Goal: Task Accomplishment & Management: Use online tool/utility

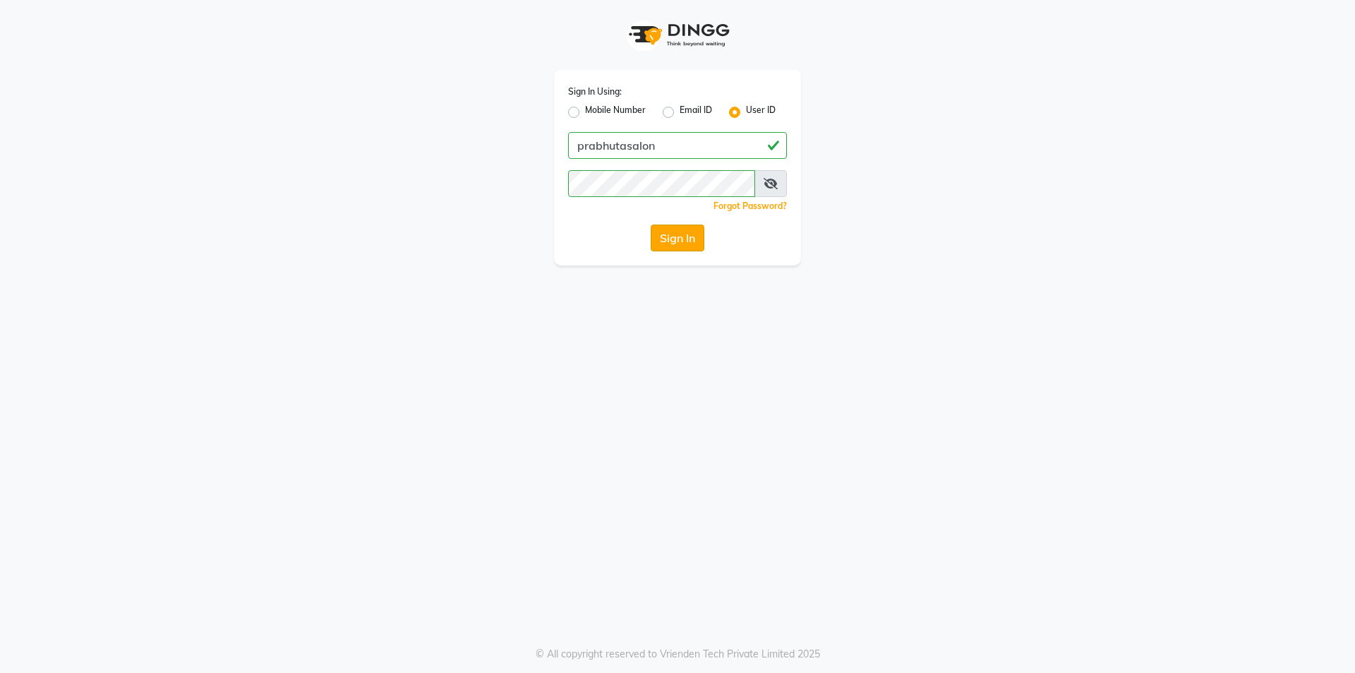
click at [676, 233] on button "Sign In" at bounding box center [678, 237] width 54 height 27
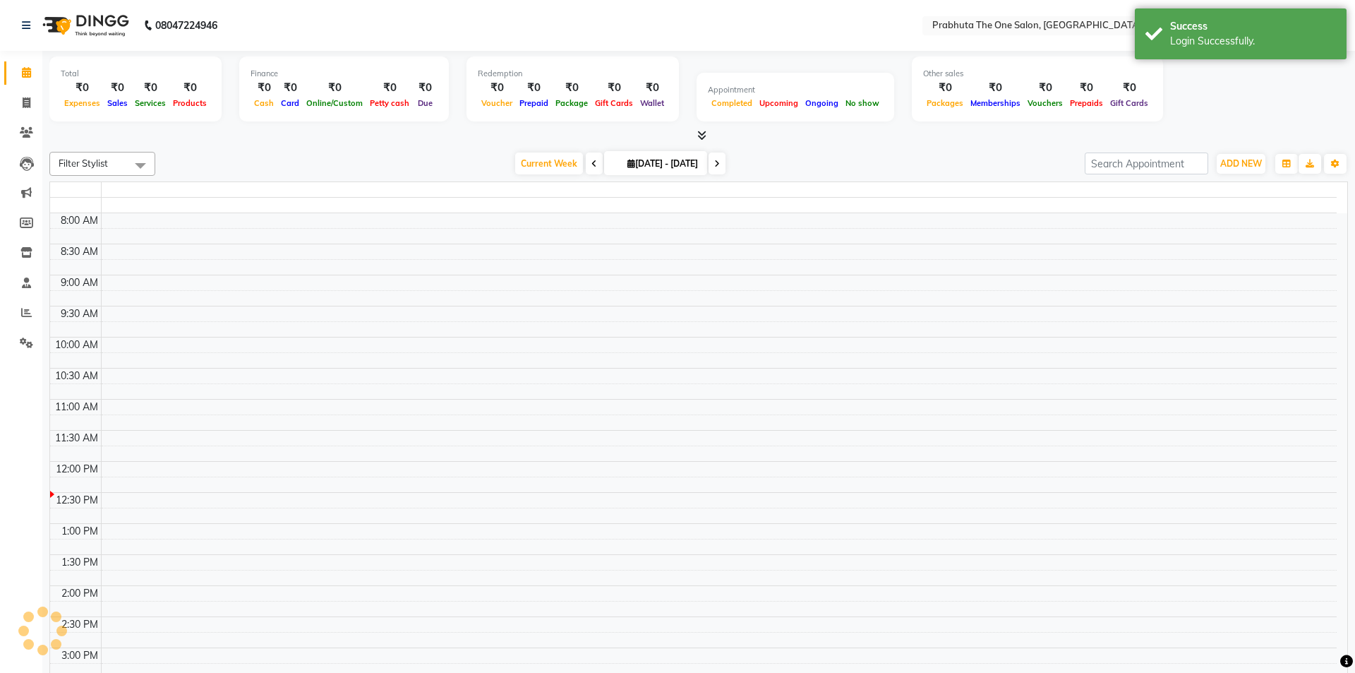
select select "en"
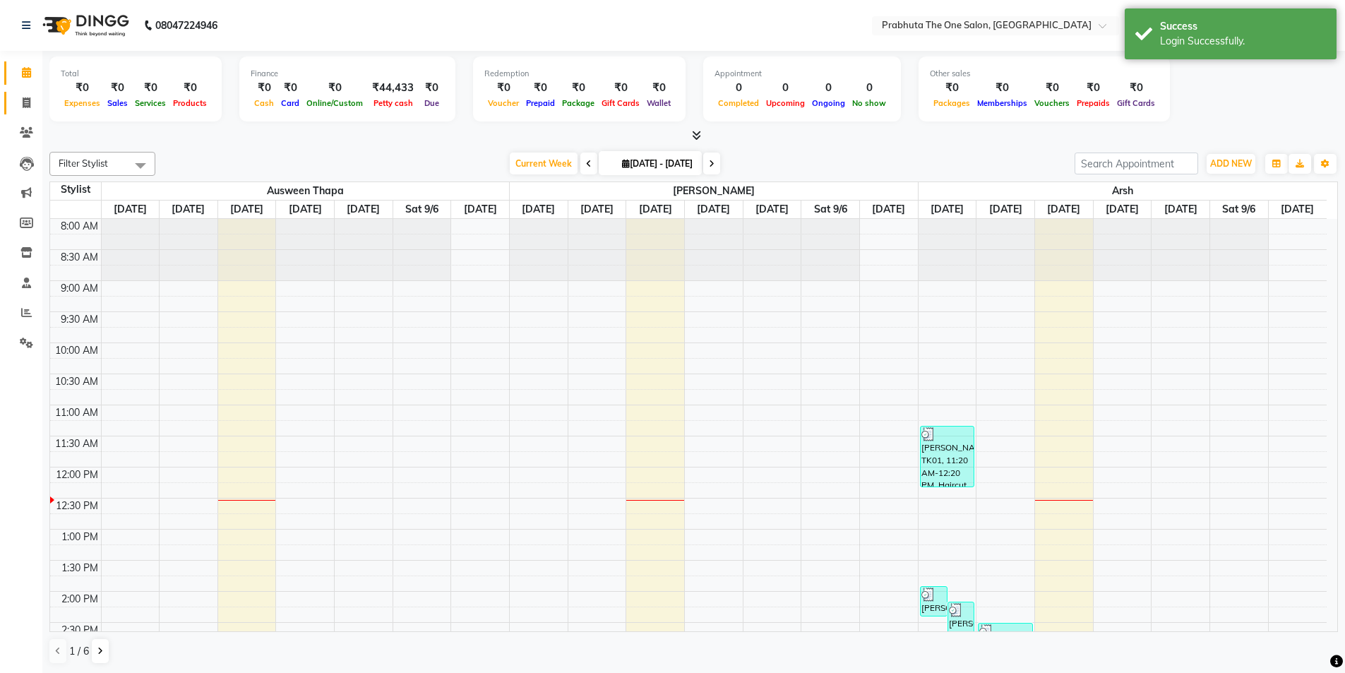
drag, startPoint x: 10, startPoint y: 99, endPoint x: 28, endPoint y: 112, distance: 22.3
click at [11, 99] on link "Invoice" at bounding box center [21, 103] width 34 height 23
select select "service"
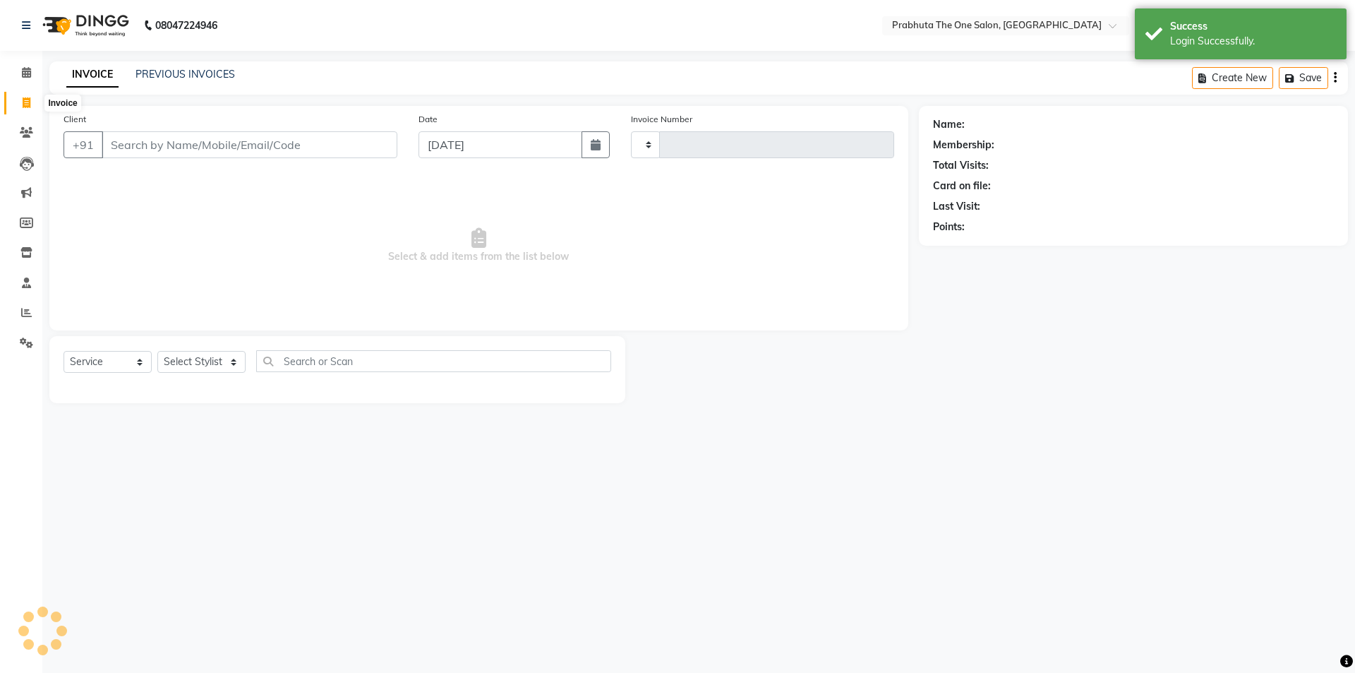
click at [17, 102] on span at bounding box center [26, 103] width 25 height 16
select select "service"
select select "5326"
type input "1176"
click at [25, 68] on icon at bounding box center [26, 72] width 9 height 11
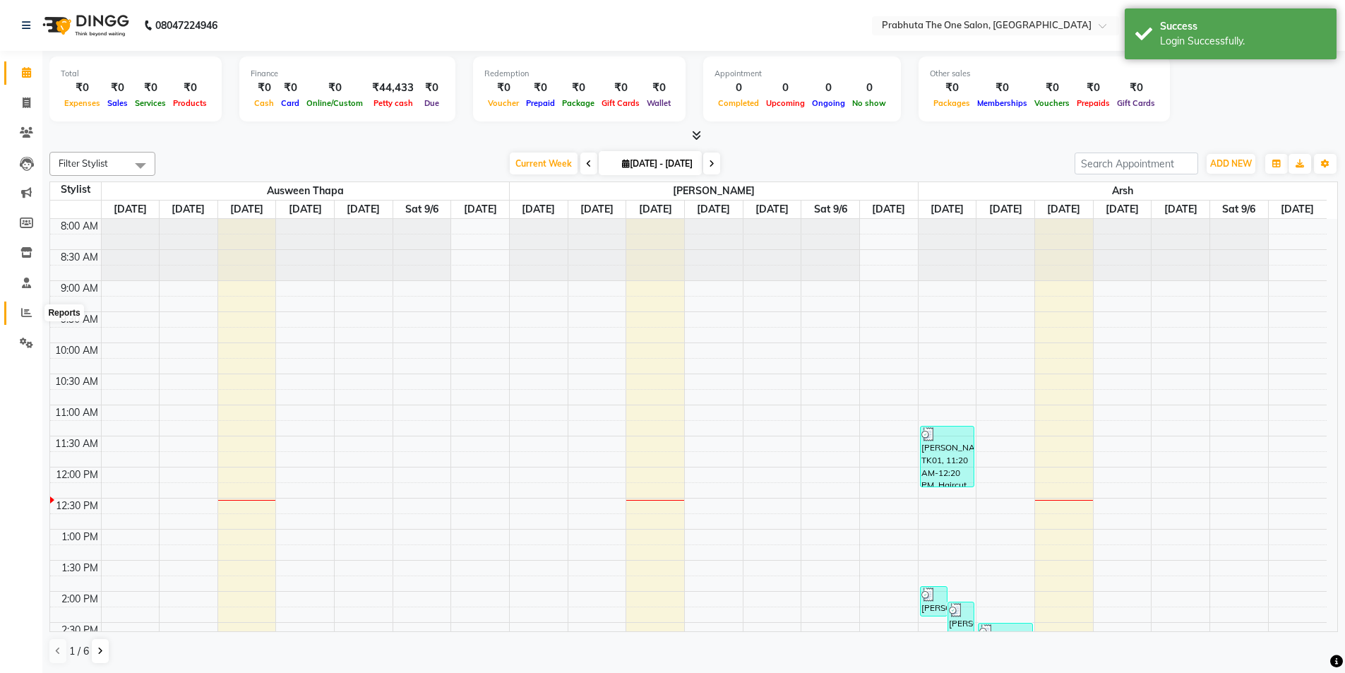
click at [26, 320] on span at bounding box center [26, 313] width 25 height 16
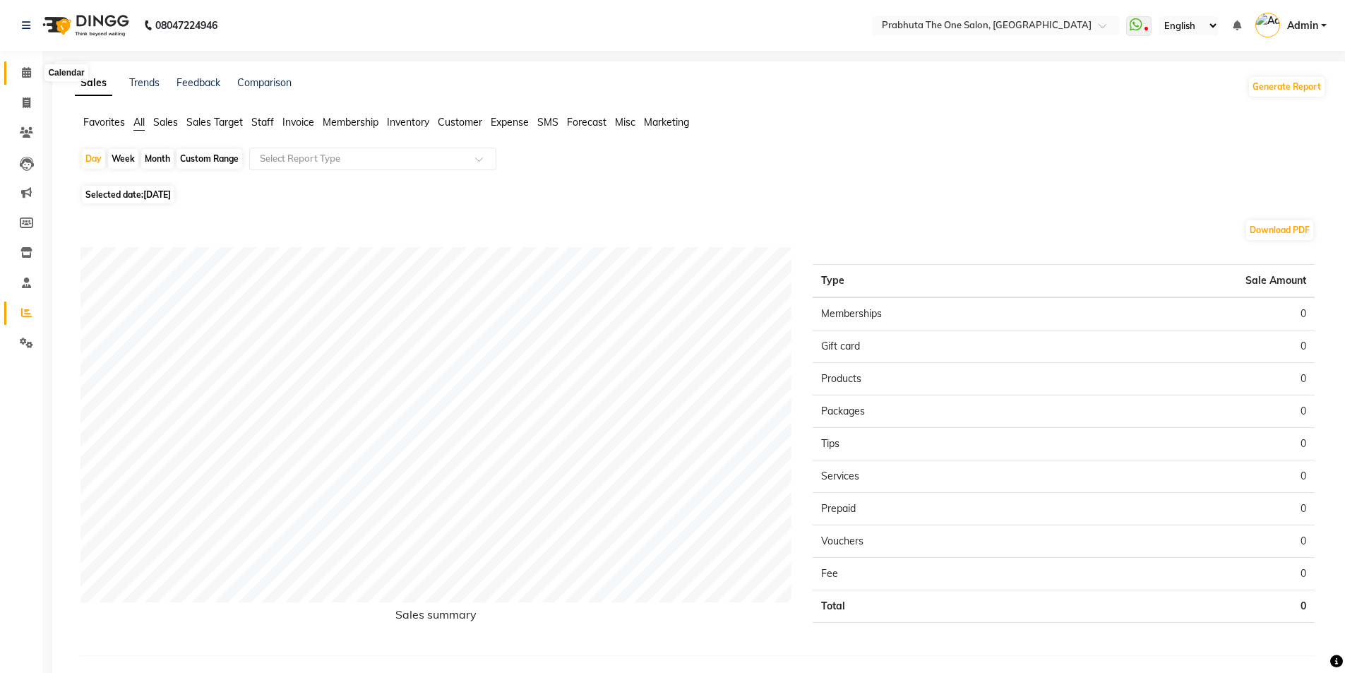
click at [28, 79] on span at bounding box center [26, 73] width 25 height 16
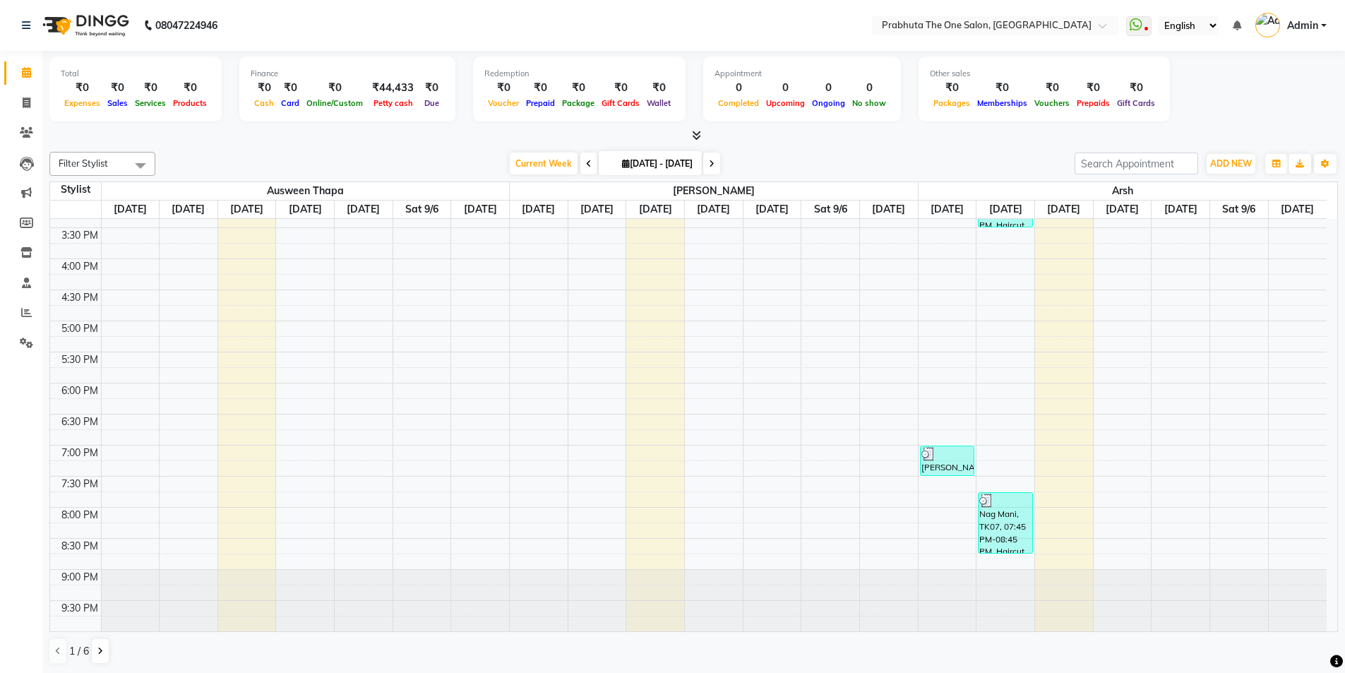
scroll to position [1, 0]
click at [22, 60] on li "Calendar" at bounding box center [21, 72] width 42 height 30
click at [20, 307] on span at bounding box center [26, 312] width 25 height 16
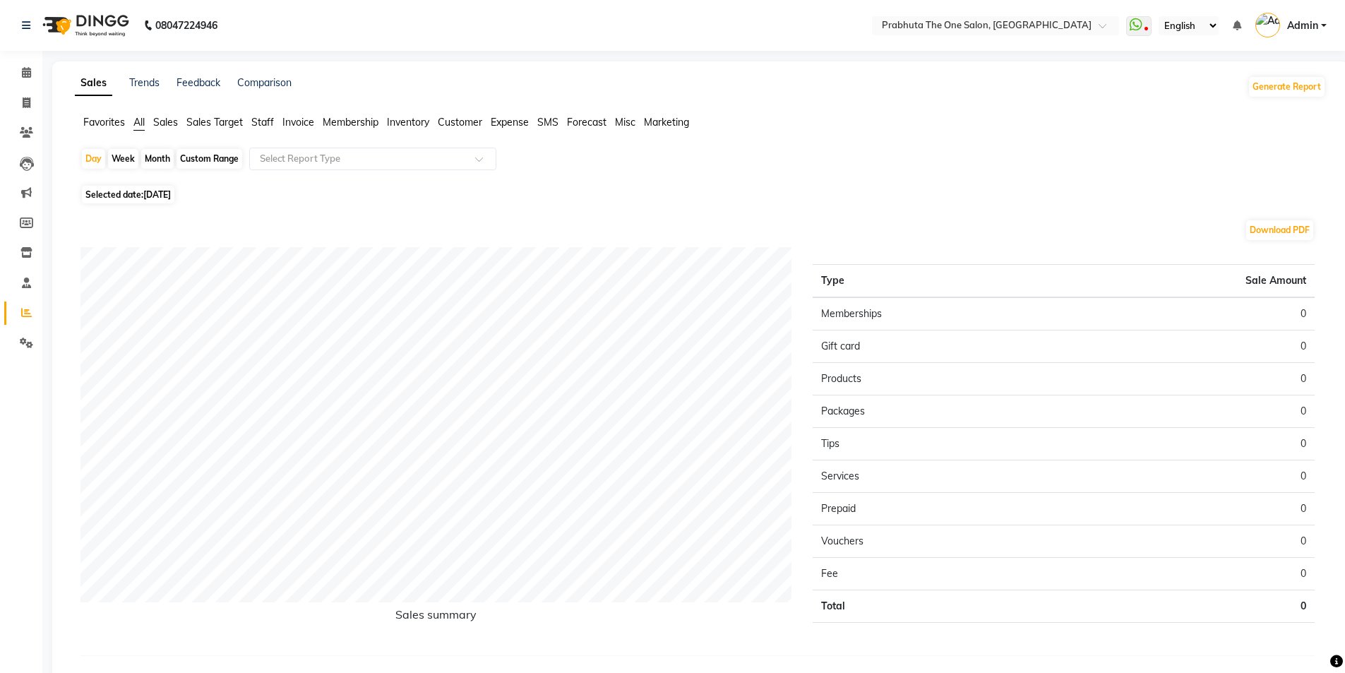
click at [227, 128] on span "Sales Target" at bounding box center [214, 122] width 56 height 13
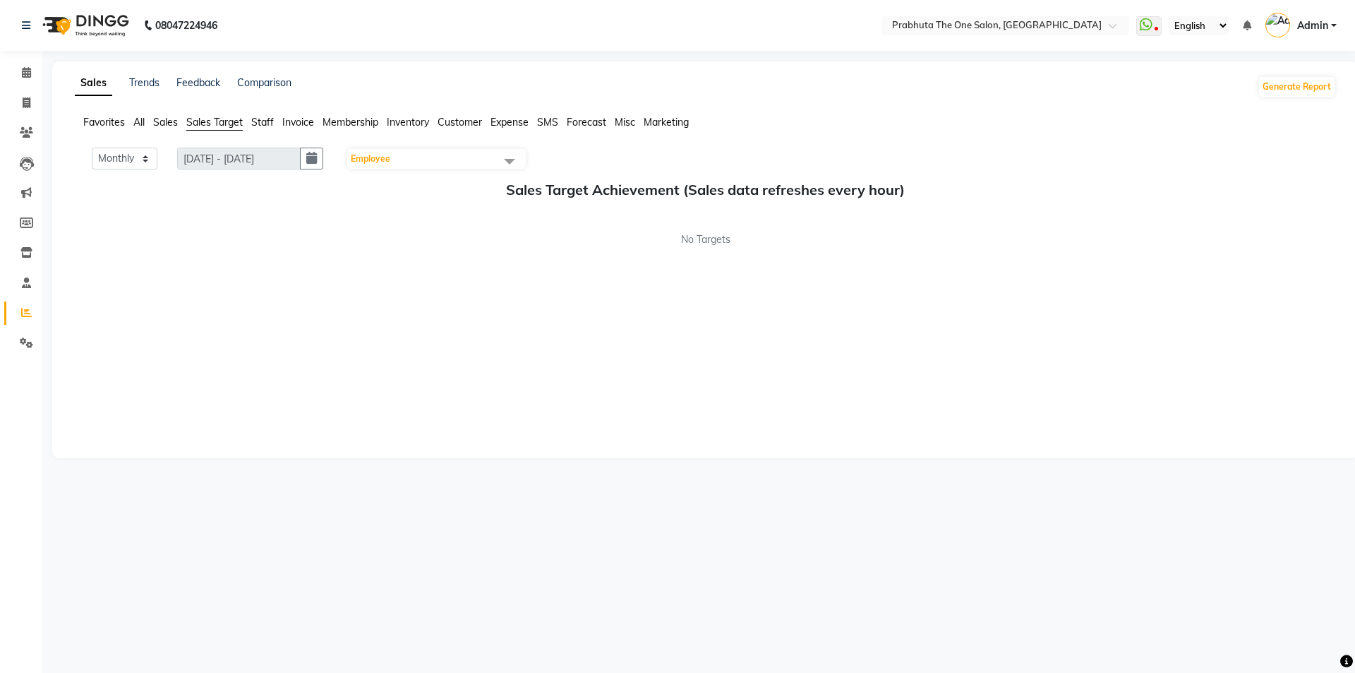
click at [169, 125] on span "Sales" at bounding box center [165, 122] width 25 height 13
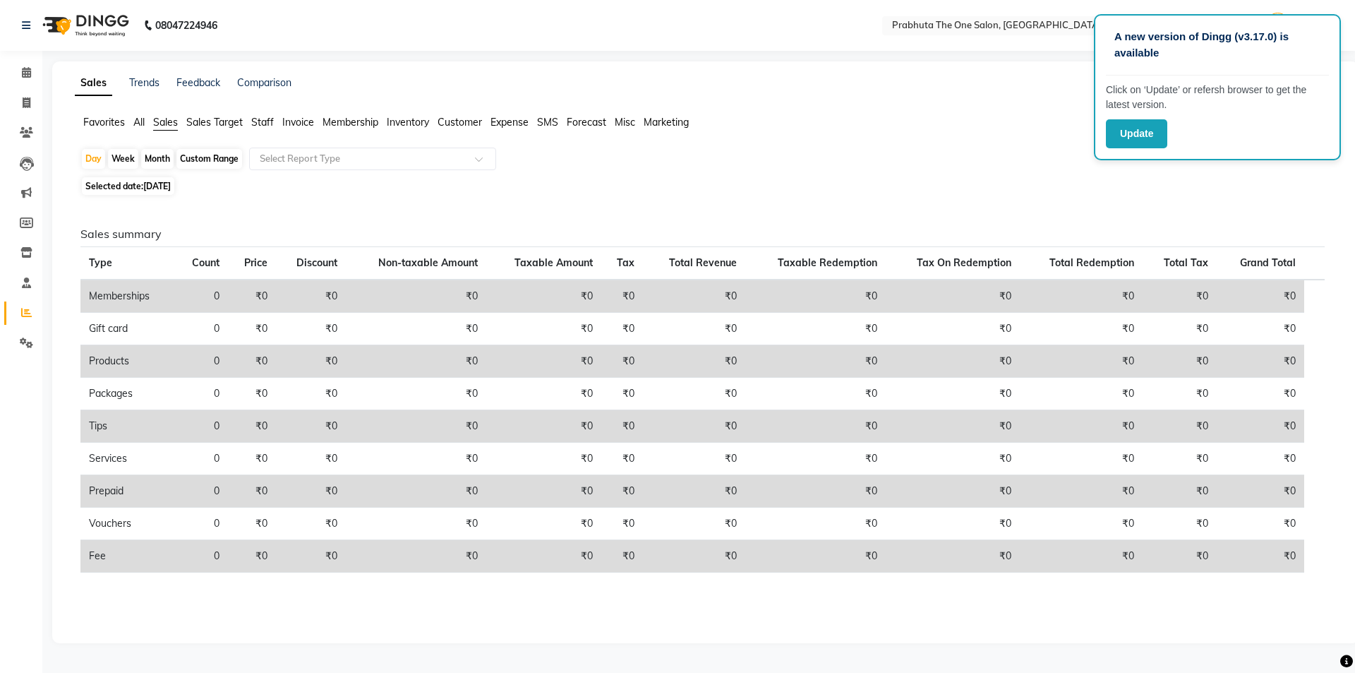
click at [174, 193] on span "Selected date: [DATE]" at bounding box center [128, 186] width 92 height 18
select select "9"
select select "2025"
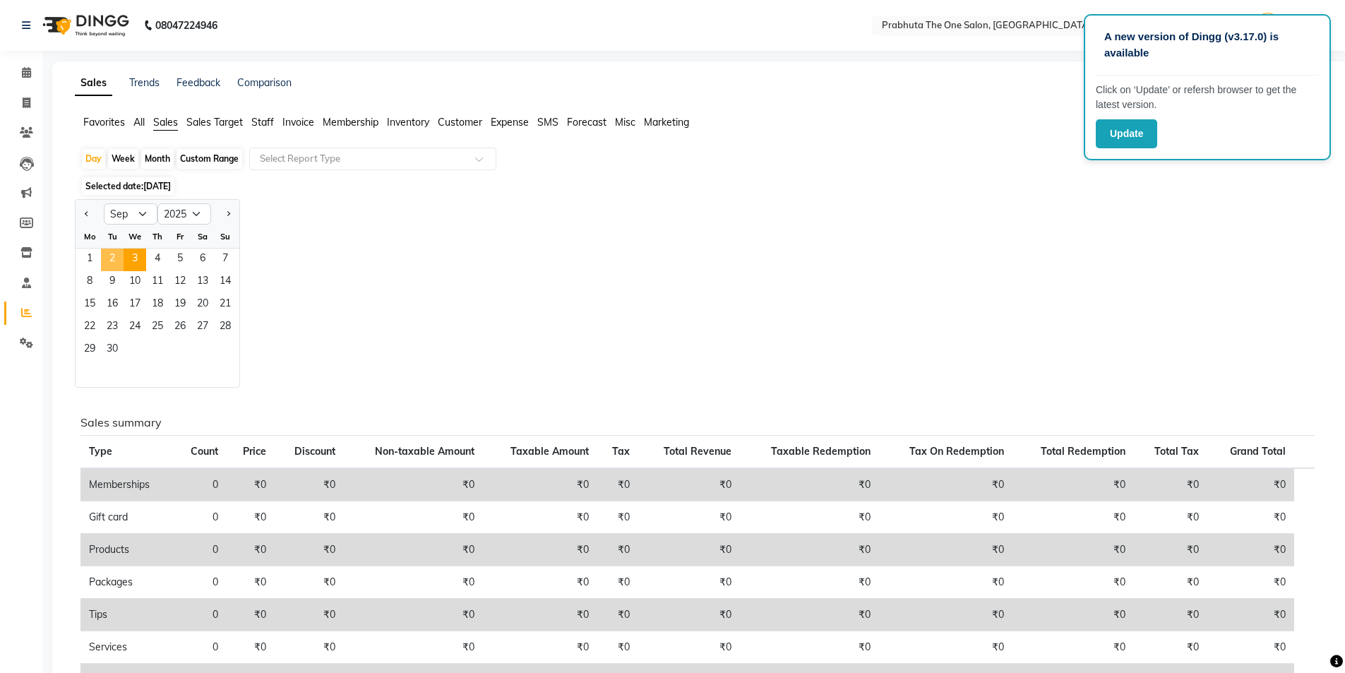
click at [107, 255] on span "2" at bounding box center [112, 259] width 23 height 23
